Goal: Transaction & Acquisition: Purchase product/service

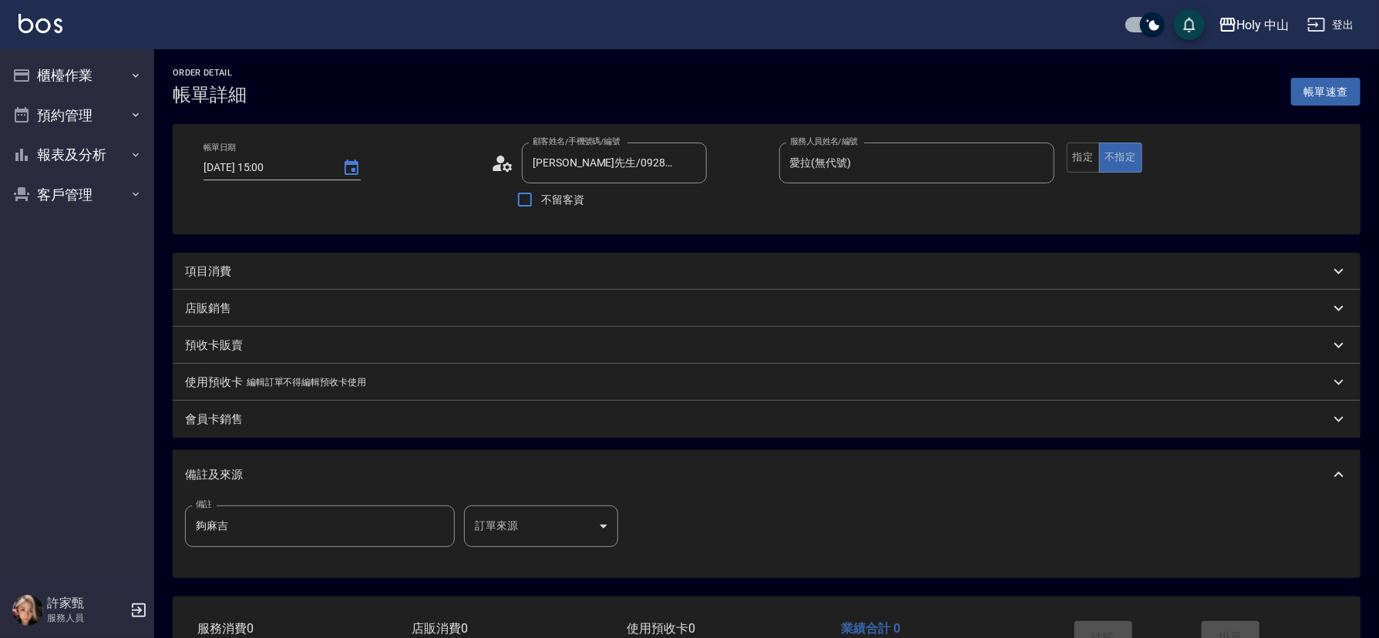
click at [317, 268] on div "項目消費" at bounding box center [757, 272] width 1145 height 16
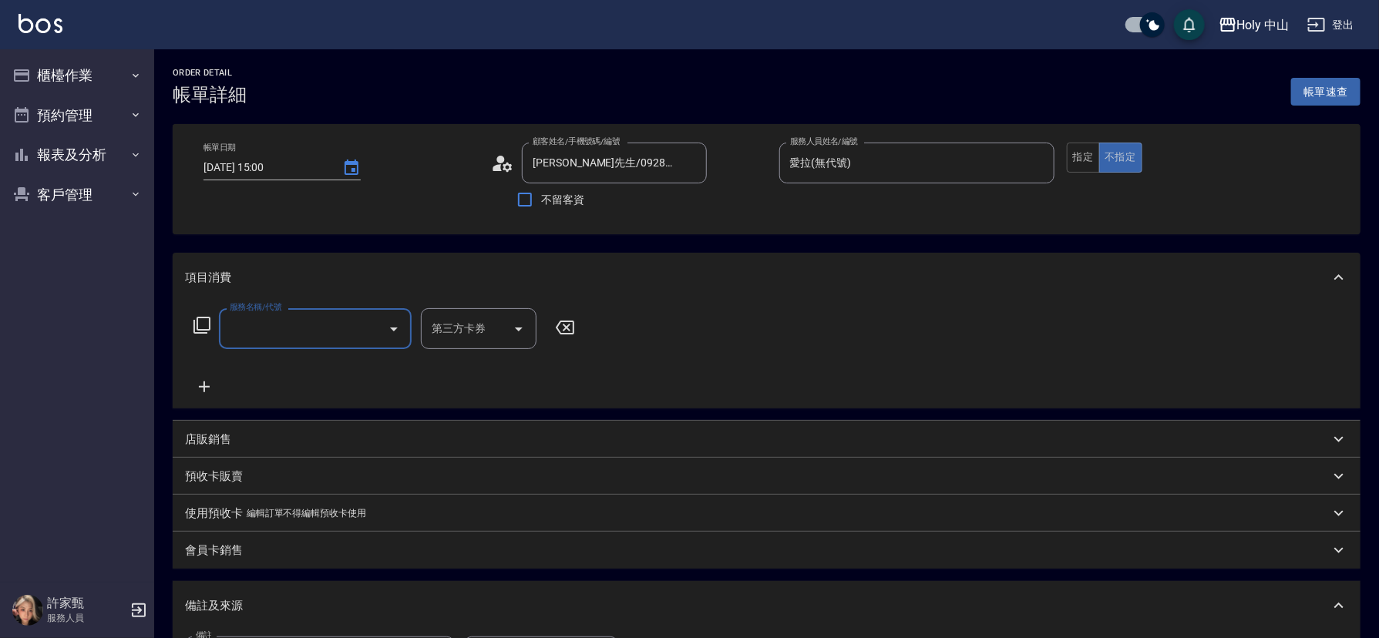
click at [301, 327] on input "服務名稱/代號" at bounding box center [304, 328] width 156 height 27
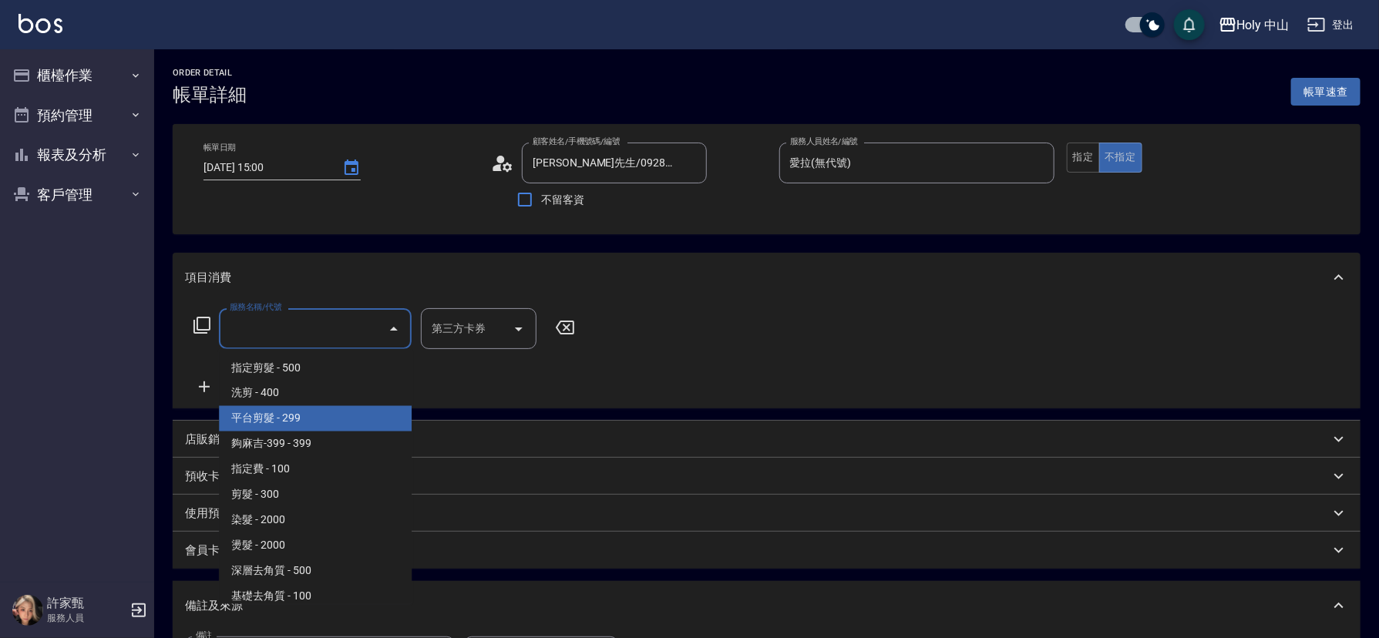
click at [303, 420] on span "平台剪髮 - 299" at bounding box center [315, 418] width 193 height 25
type input "平台剪髮(4)"
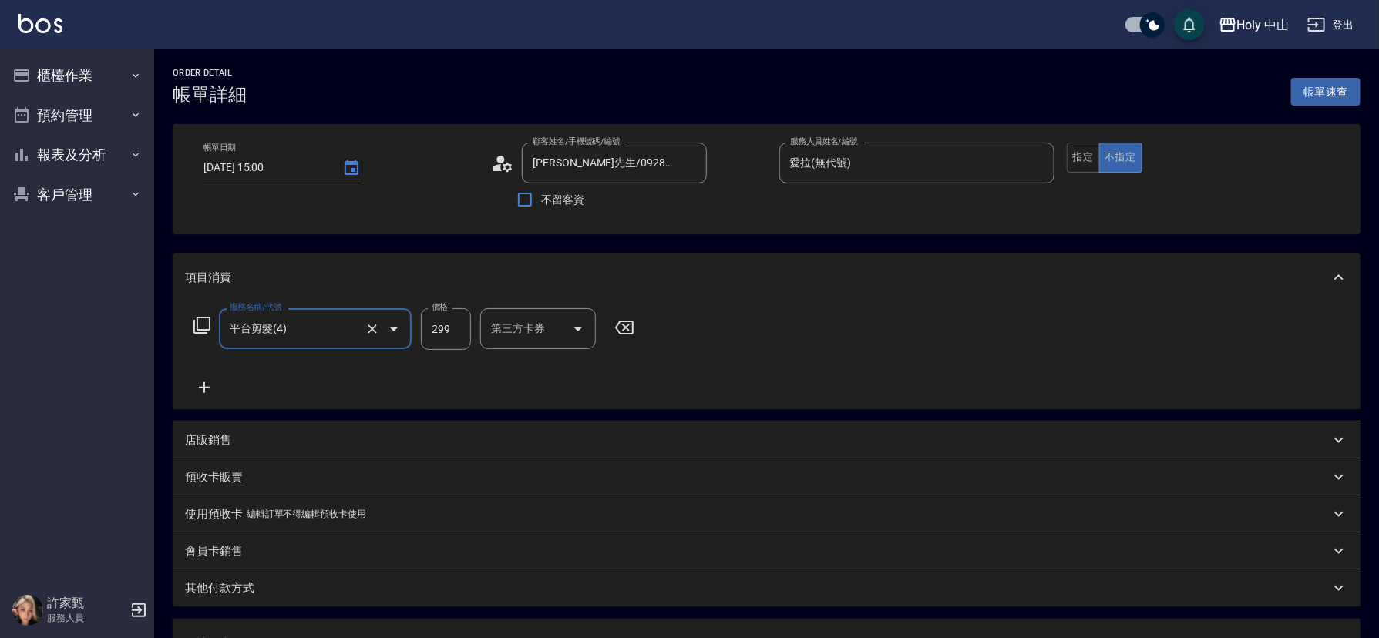
click at [537, 319] on input "第三方卡券" at bounding box center [526, 328] width 79 height 27
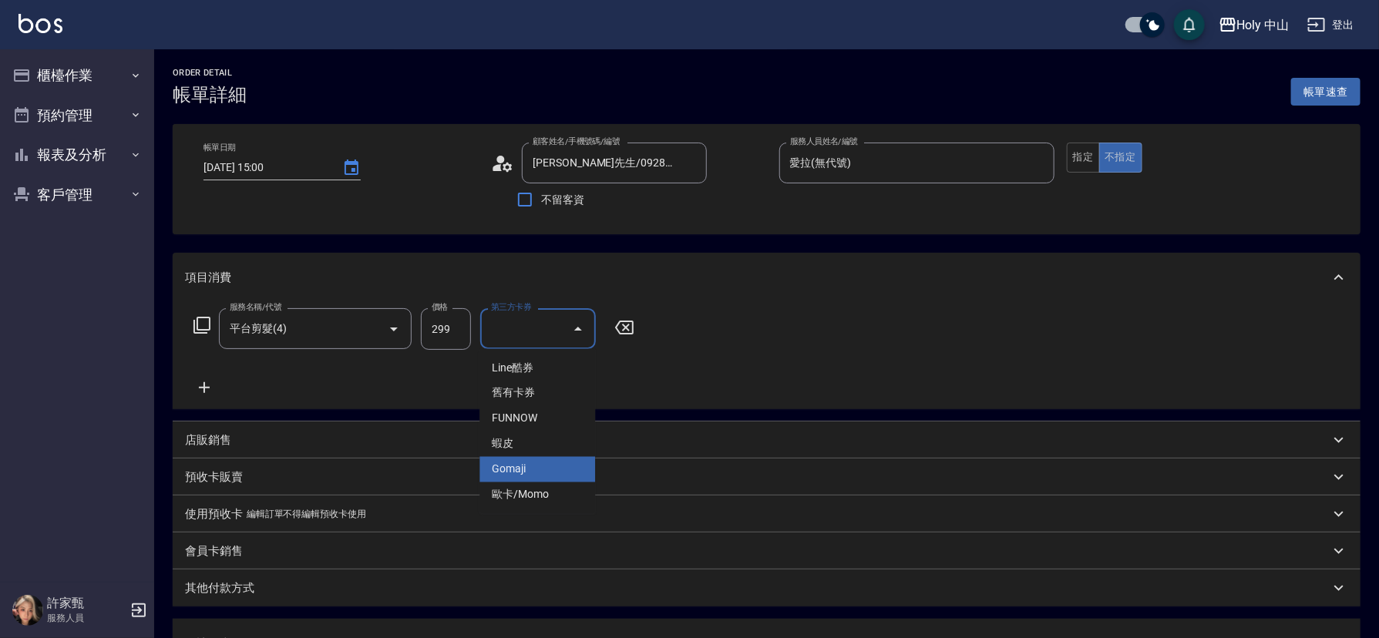
click at [521, 468] on span "Gomaji" at bounding box center [537, 469] width 116 height 25
type input "Gomaji"
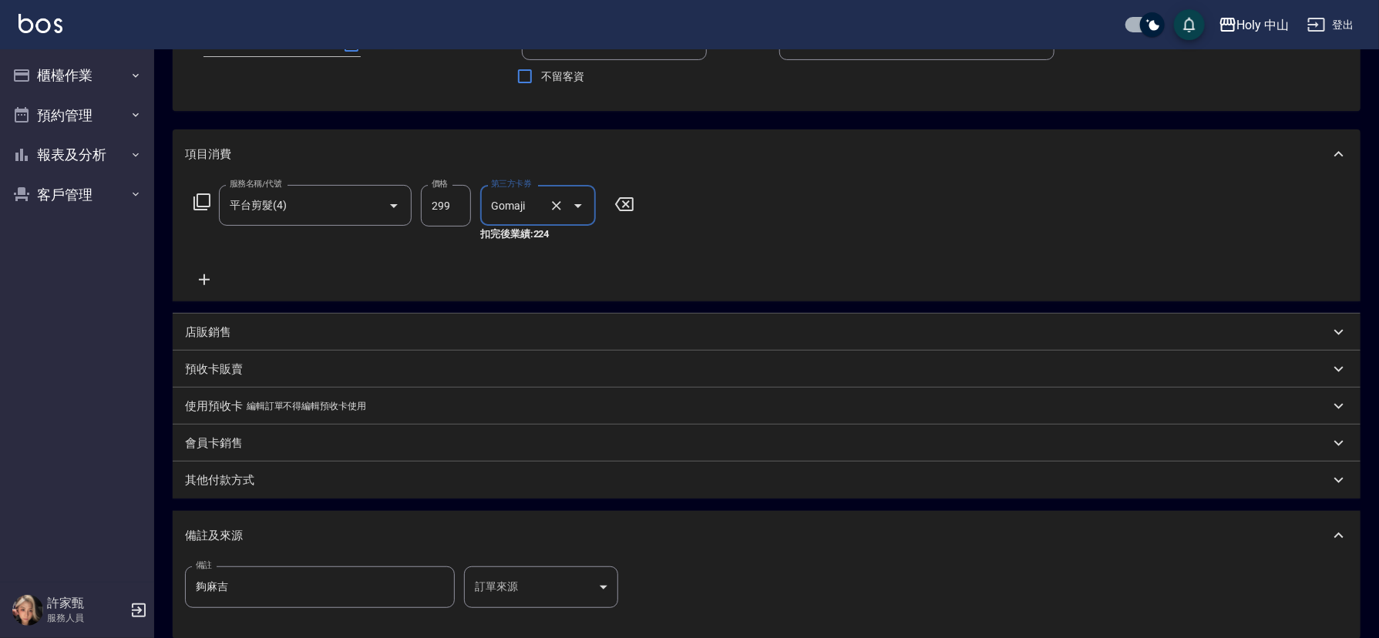
scroll to position [289, 0]
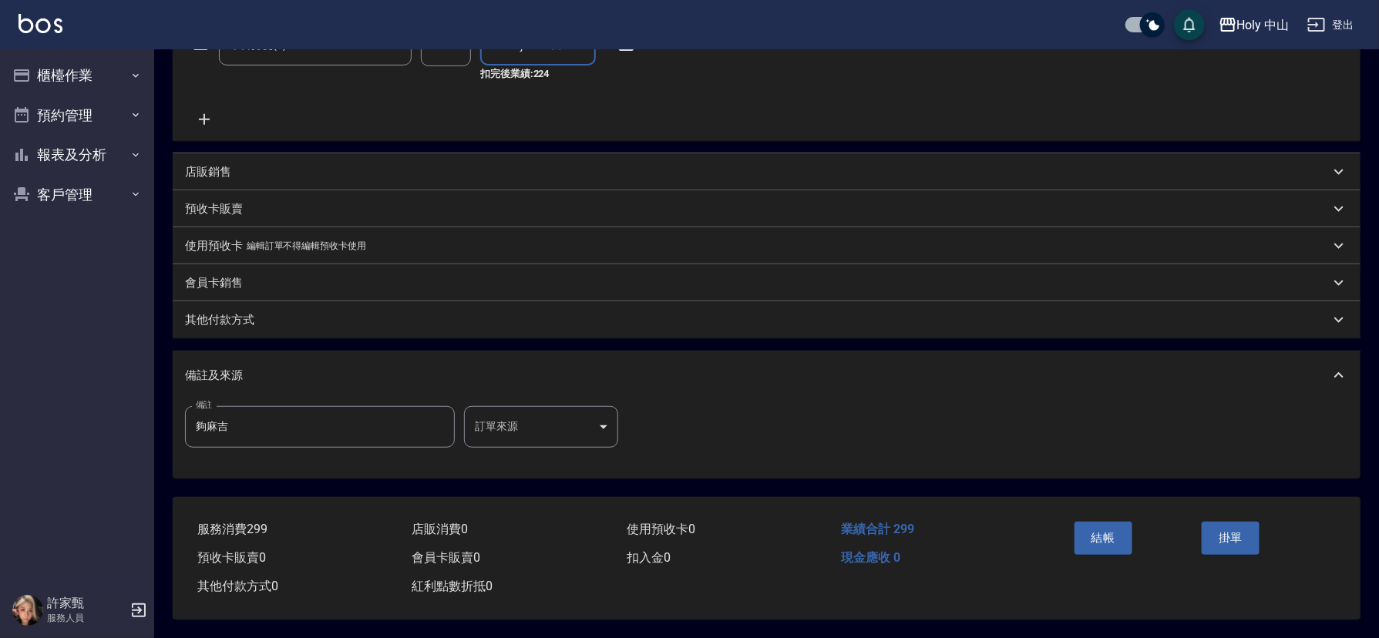
click at [534, 425] on body "Holy 中山 登出 櫃檯作業 打帳單 帳單列表 營業儀表板 現場電腦打卡 預約管理 預約管理 單日預約紀錄 單週預約紀錄 報表及分析 報表目錄 店家日報表 …" at bounding box center [689, 177] width 1379 height 922
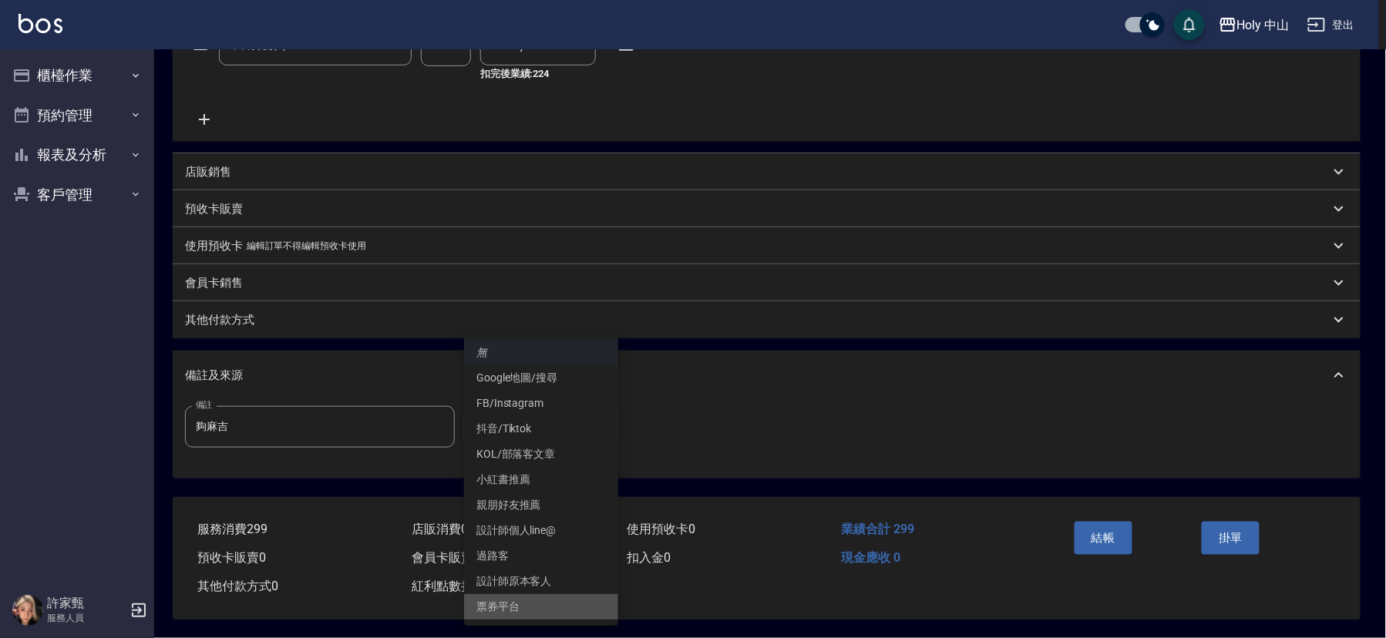
click at [540, 603] on li "票券平台" at bounding box center [541, 606] width 154 height 25
type input "票券平台"
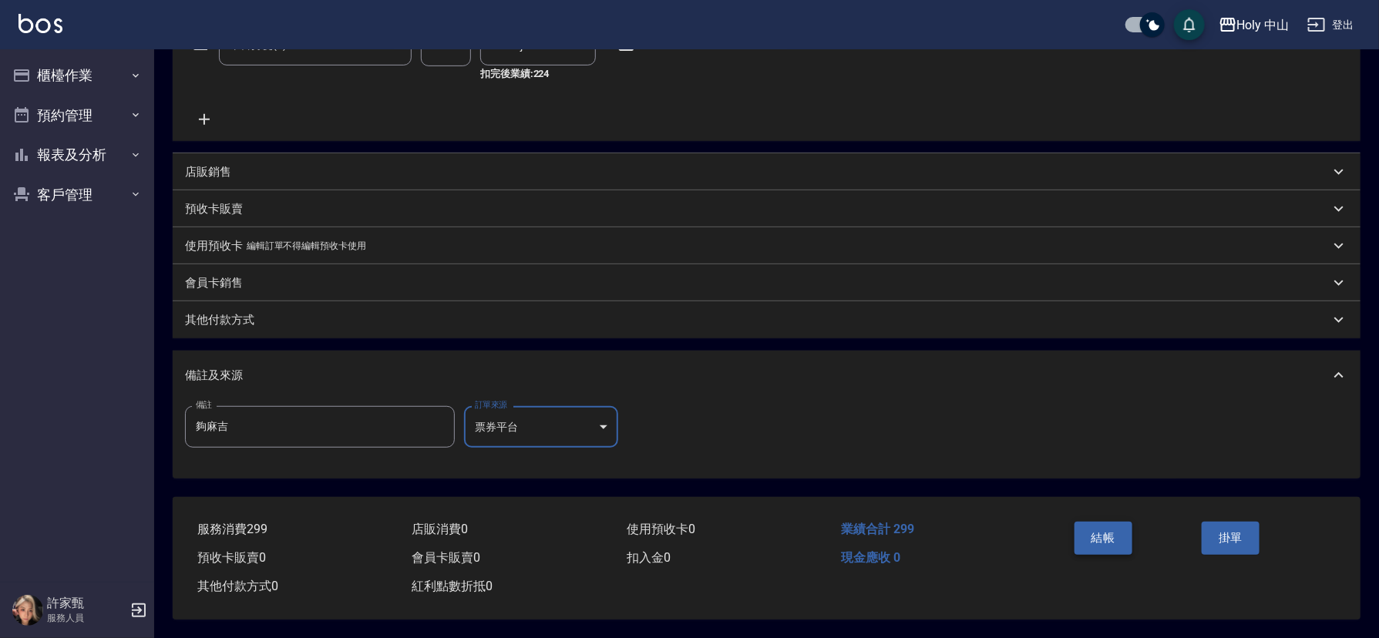
click at [1087, 530] on button "結帳" at bounding box center [1104, 538] width 58 height 32
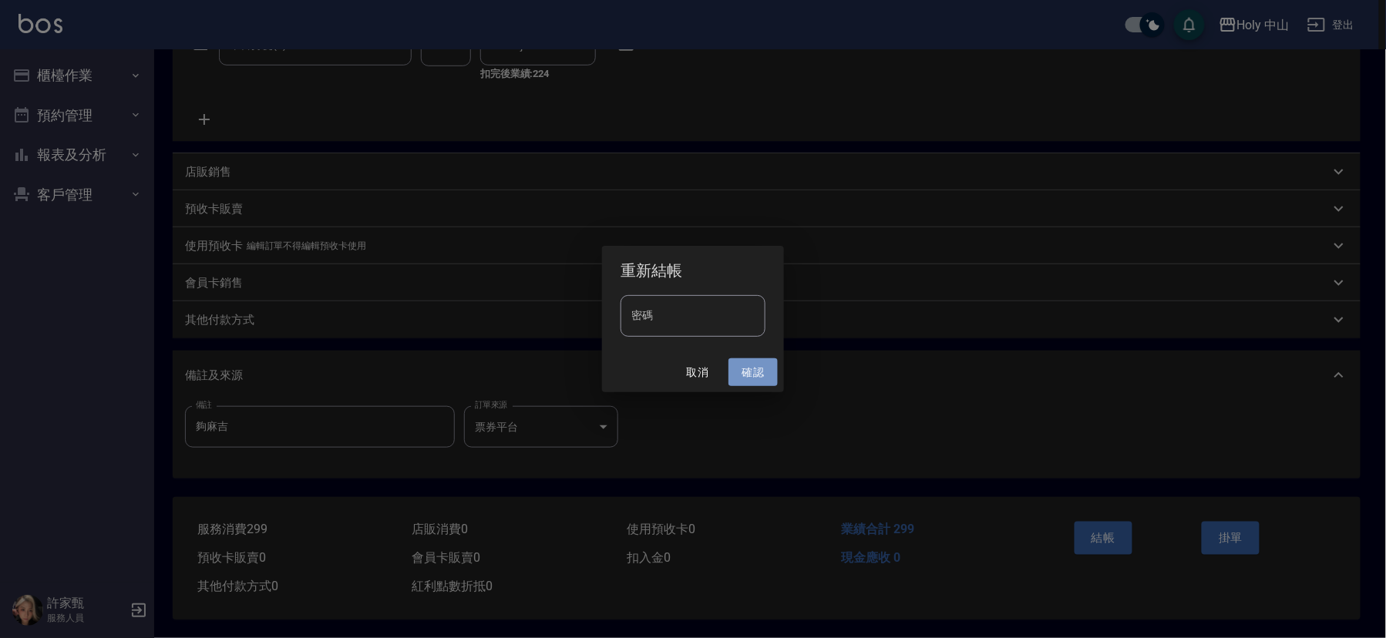
click at [744, 378] on button "確認" at bounding box center [752, 372] width 49 height 29
